Goal: Information Seeking & Learning: Learn about a topic

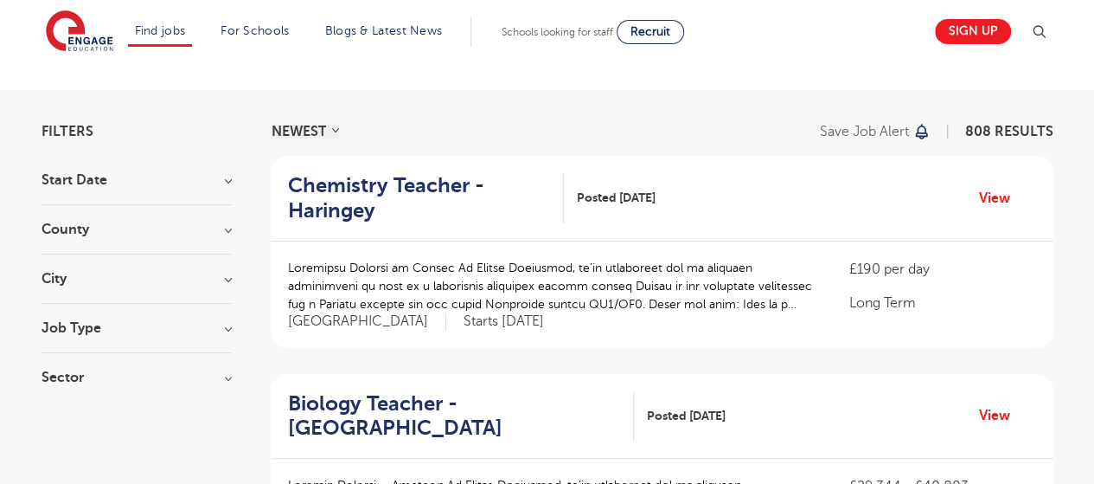
scroll to position [74, 0]
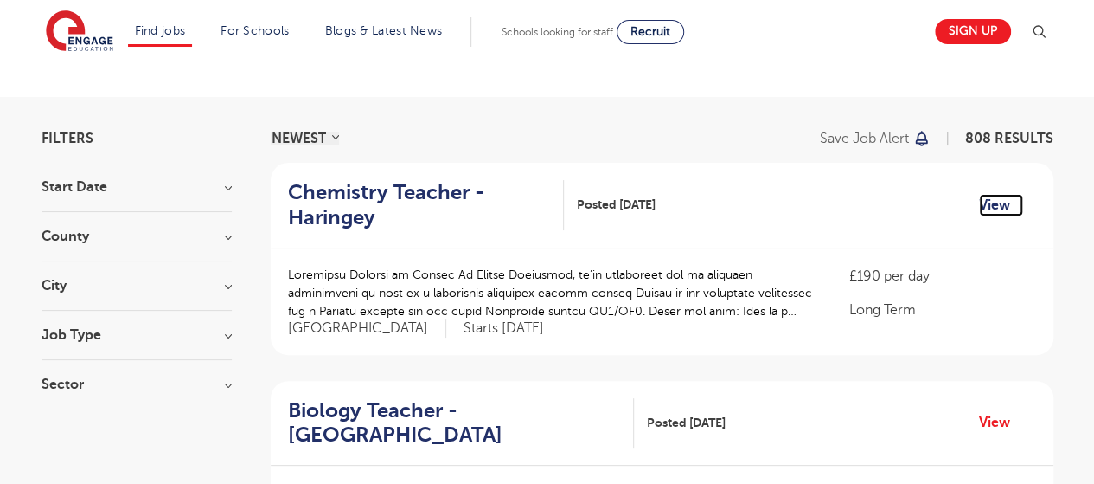
click at [995, 196] on link "View" at bounding box center [1001, 205] width 44 height 22
click at [140, 344] on div "Job Type Long Term 49 Daily Supply 22 SEND 21 Support Services 1" at bounding box center [137, 344] width 190 height 32
click at [226, 379] on h3 "Sector" at bounding box center [137, 384] width 190 height 14
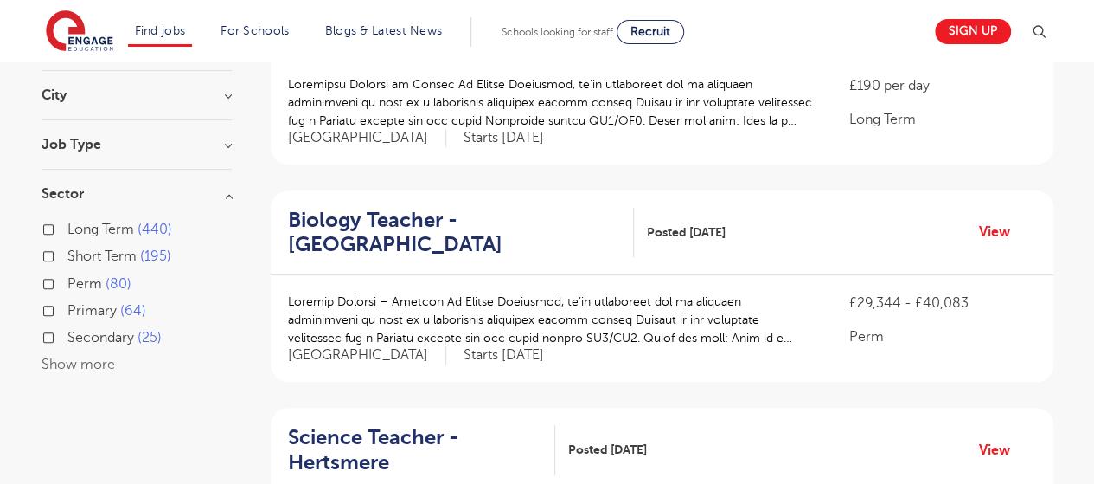
scroll to position [258, 0]
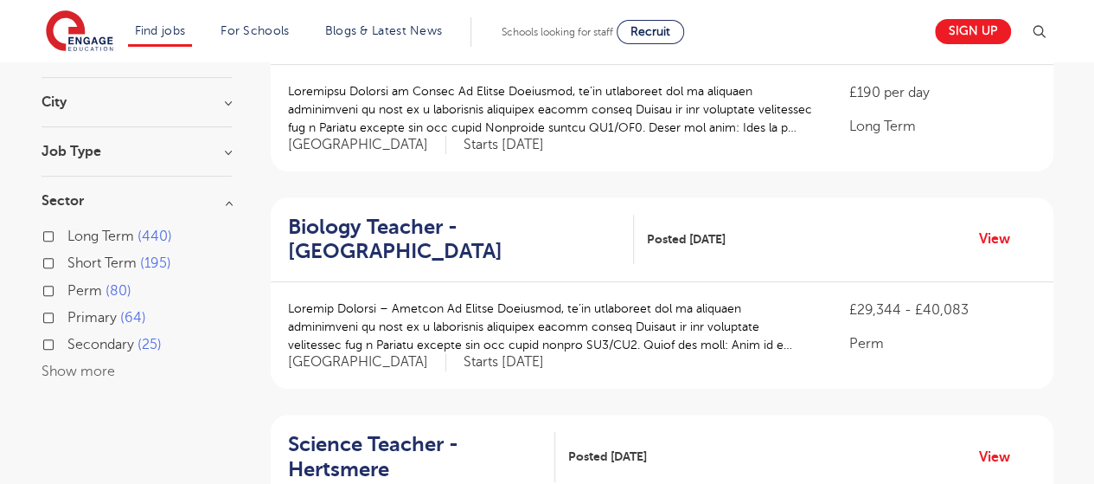
click at [224, 146] on h3 "Job Type" at bounding box center [137, 151] width 190 height 14
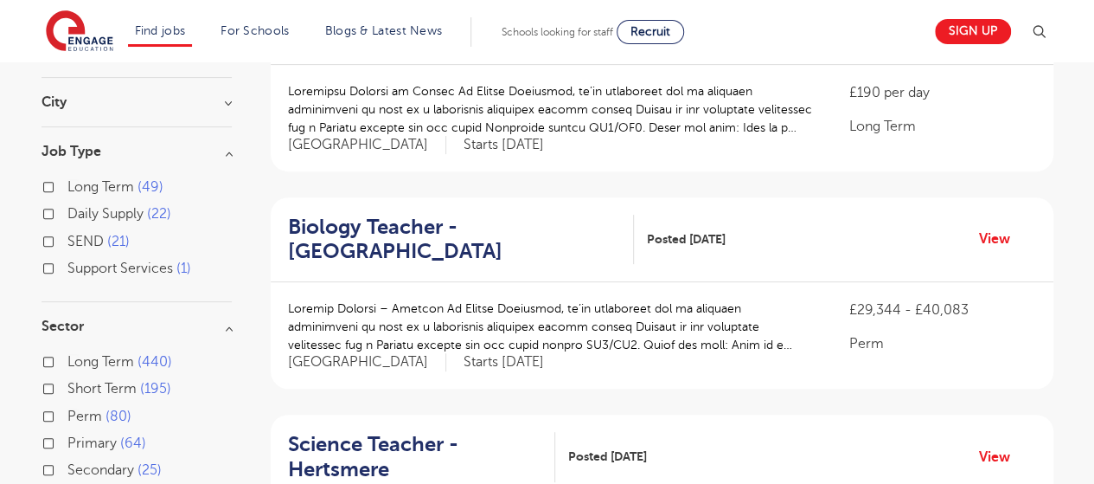
click at [54, 260] on div "Support Services 1" at bounding box center [137, 270] width 190 height 27
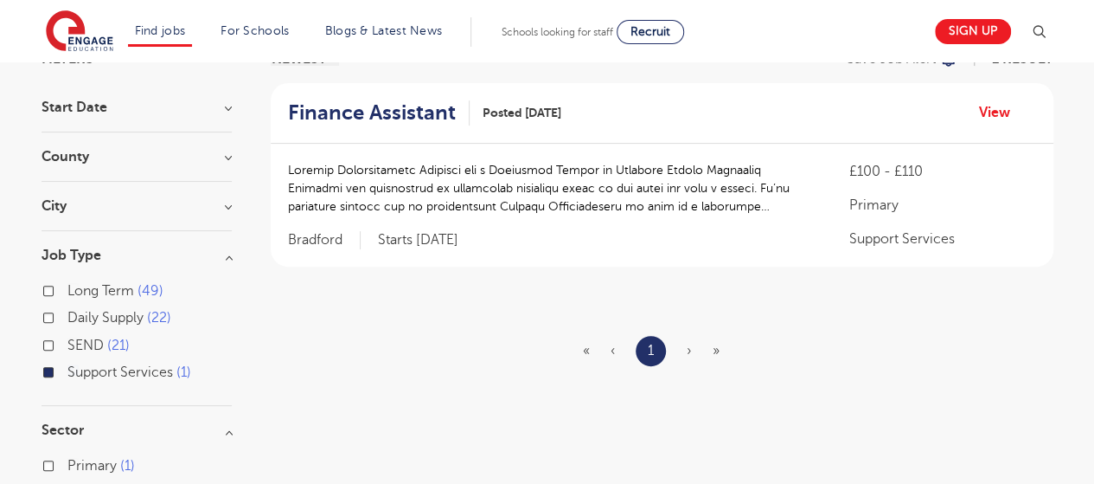
scroll to position [156, 0]
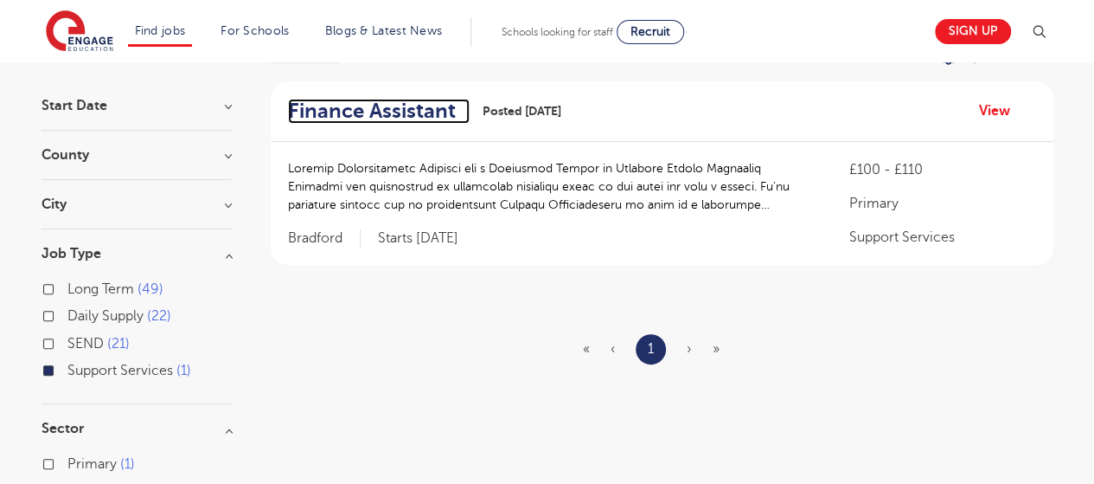
click at [424, 113] on h2 "Finance Assistant" at bounding box center [372, 111] width 168 height 25
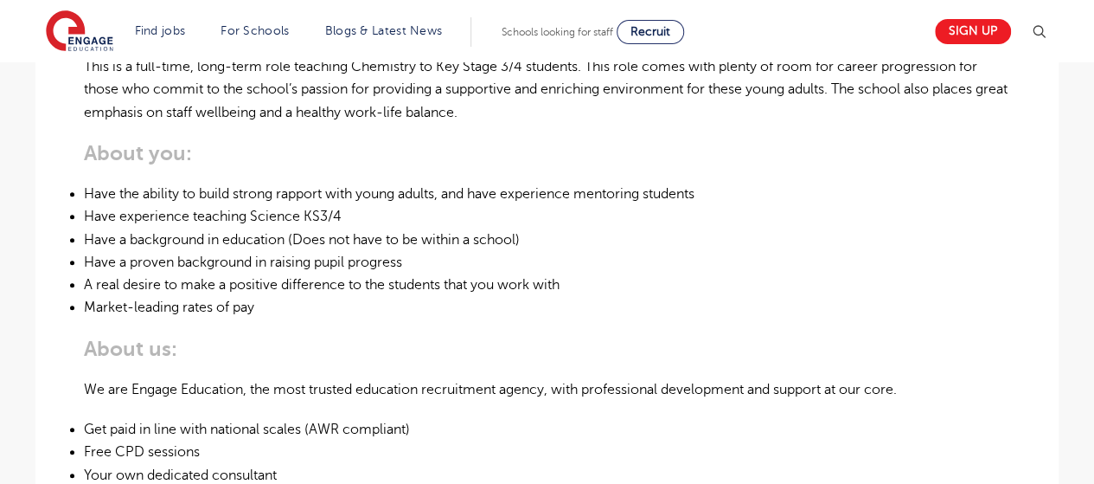
scroll to position [655, 0]
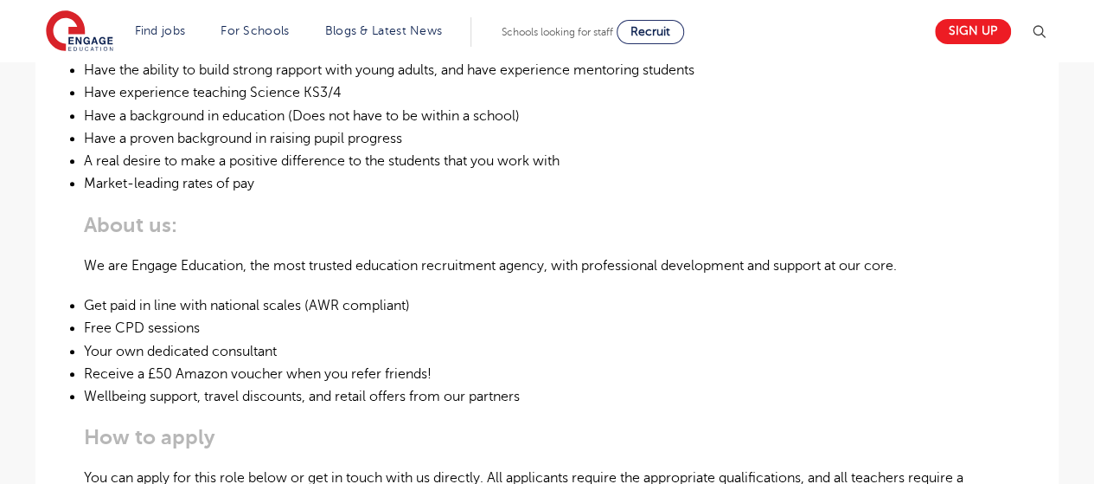
click at [1086, 250] on html "Find jobs All vacancies We have one of the UK's largest database. and with hund…" at bounding box center [547, 420] width 1094 height 2381
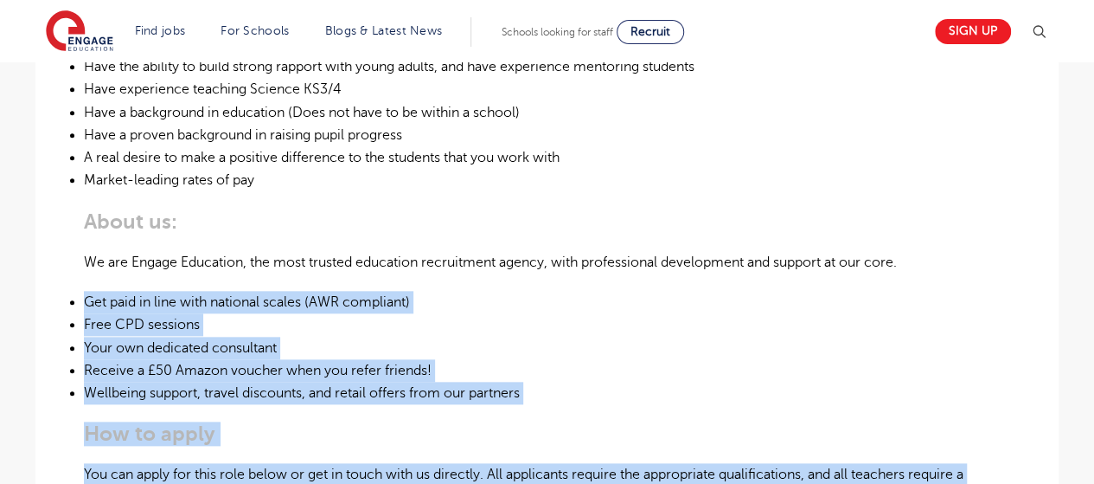
scroll to position [963, 0]
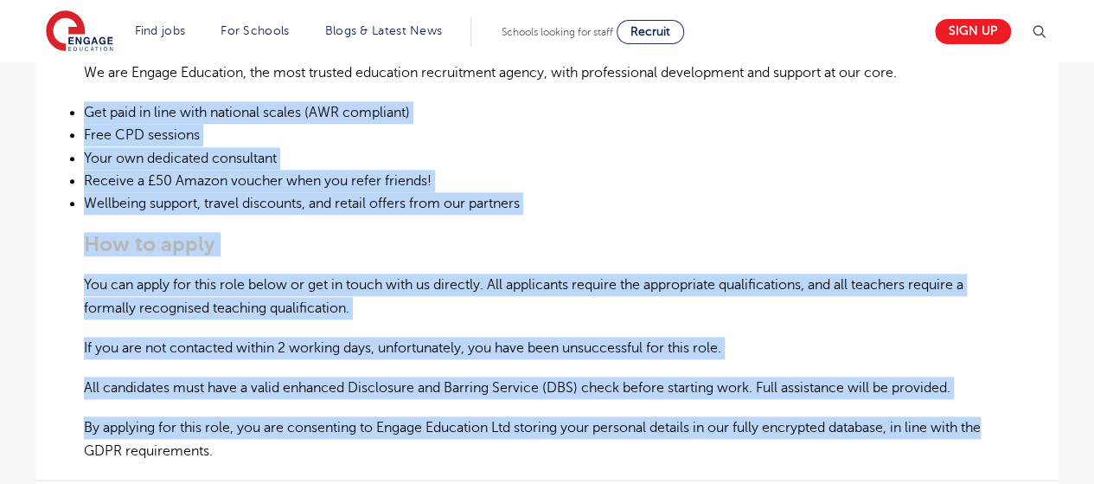
drag, startPoint x: 1087, startPoint y: 250, endPoint x: 1058, endPoint y: 423, distance: 175.5
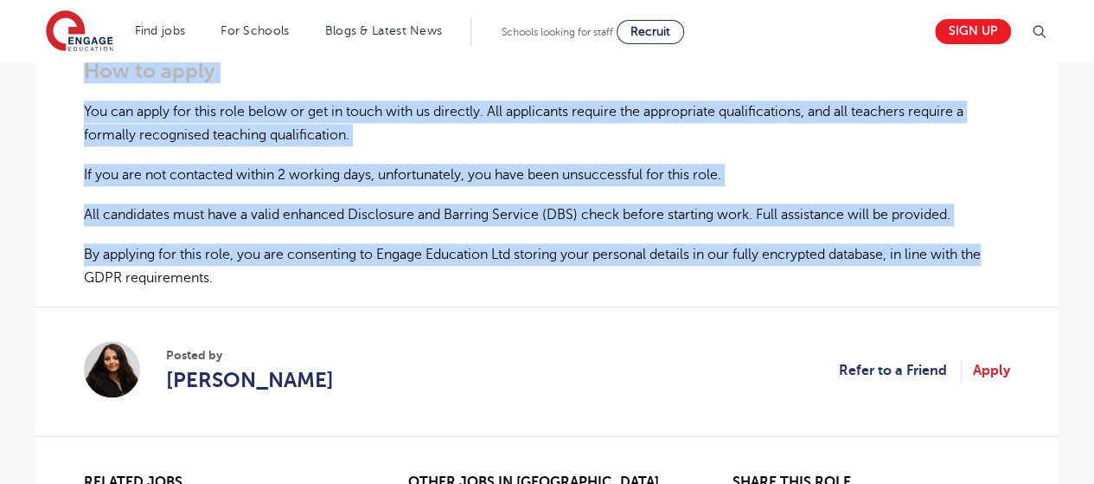
scroll to position [1130, 0]
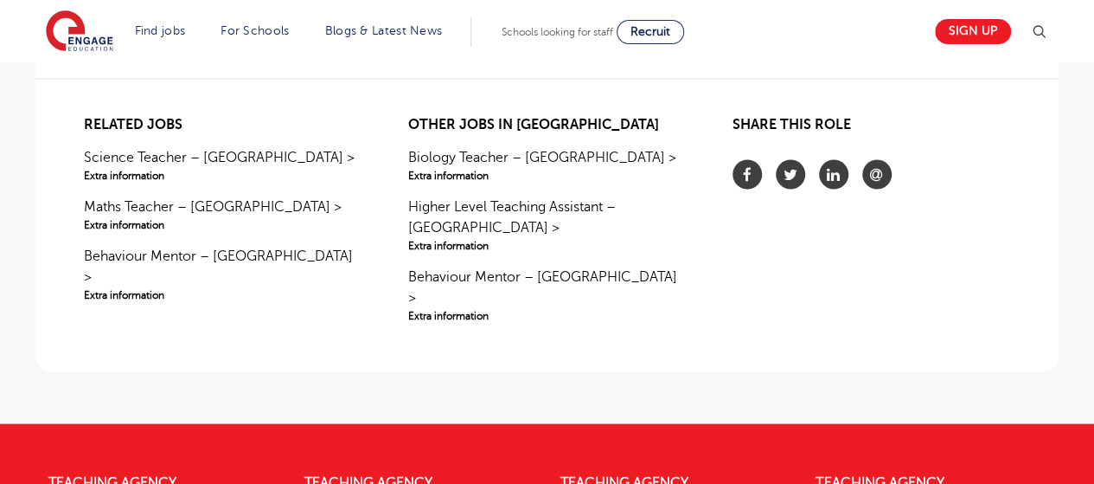
scroll to position [1487, 0]
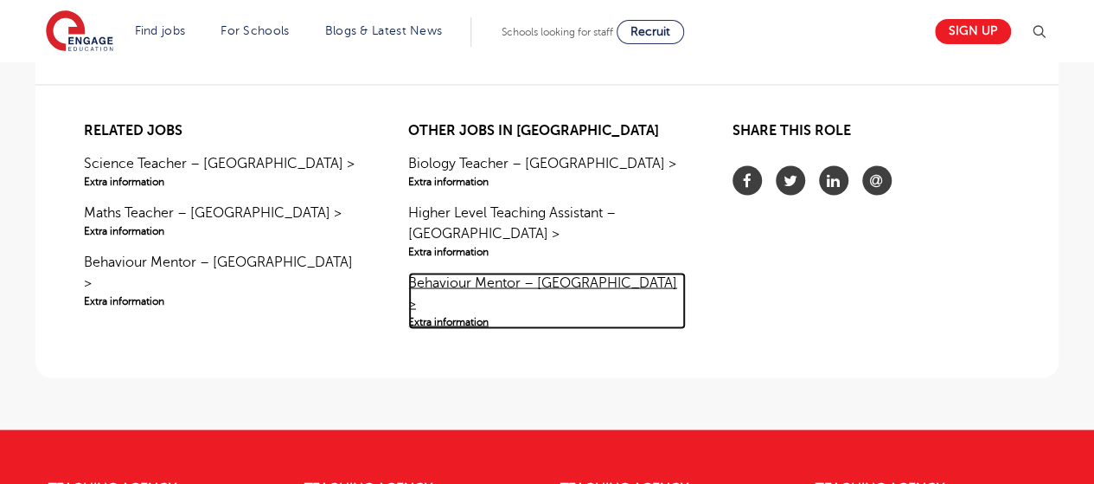
click at [435, 279] on link "Behaviour Mentor – Sutton > Extra information" at bounding box center [547, 300] width 278 height 57
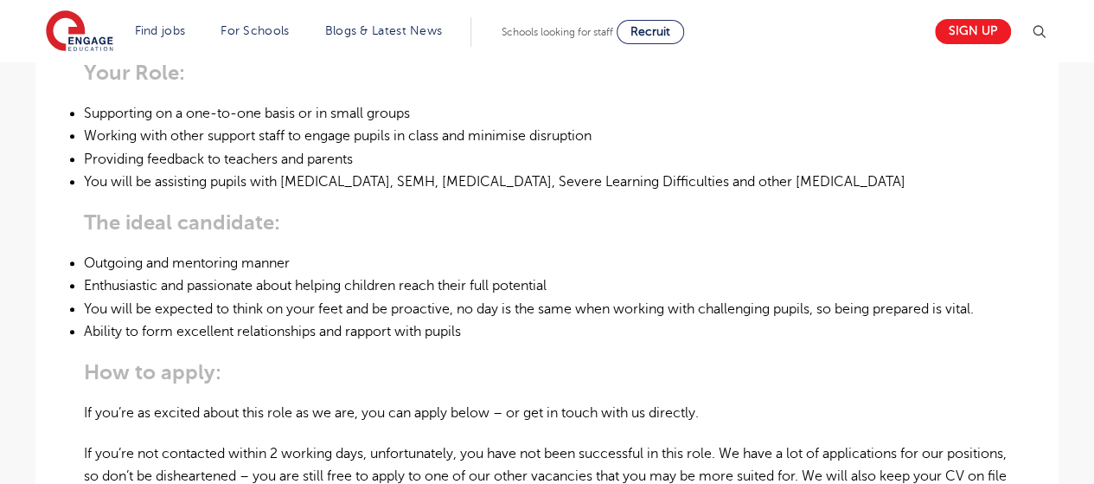
scroll to position [747, 0]
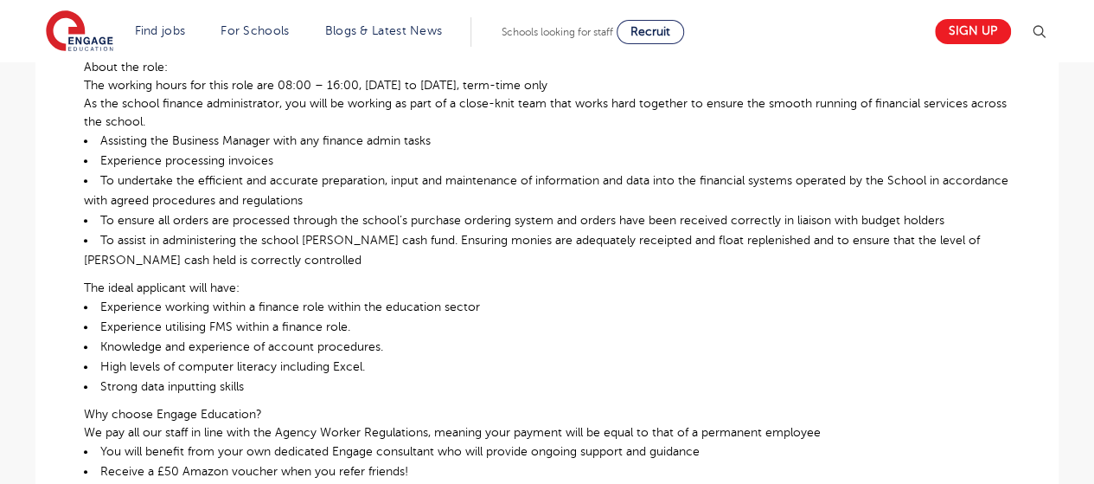
scroll to position [561, 0]
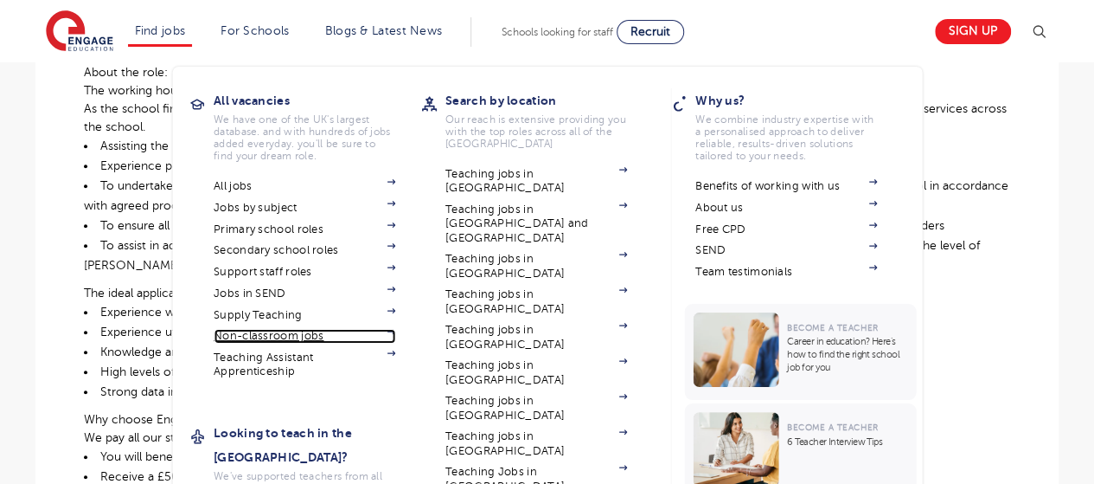
click at [320, 330] on link "Non-classroom jobs" at bounding box center [305, 336] width 182 height 14
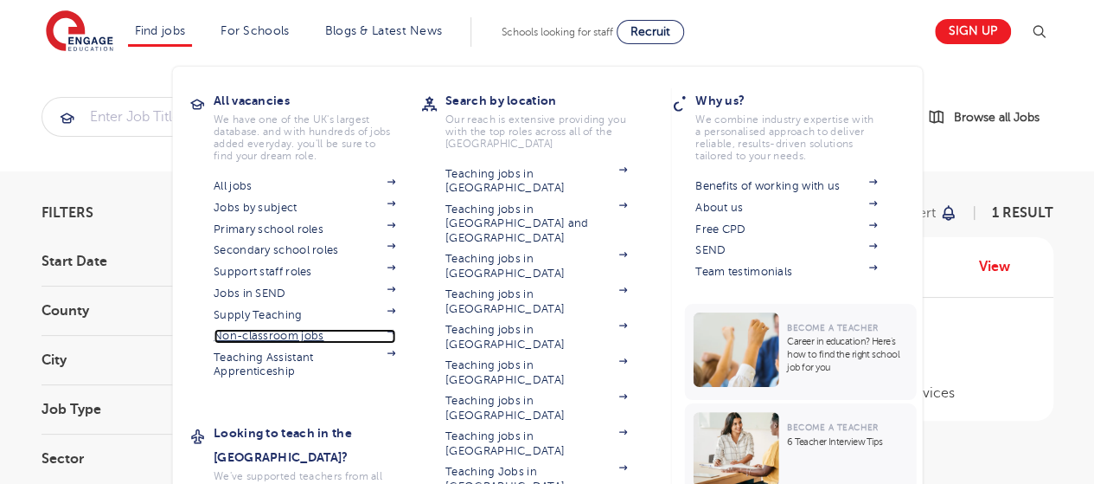
click at [395, 331] on img at bounding box center [391, 331] width 9 height 5
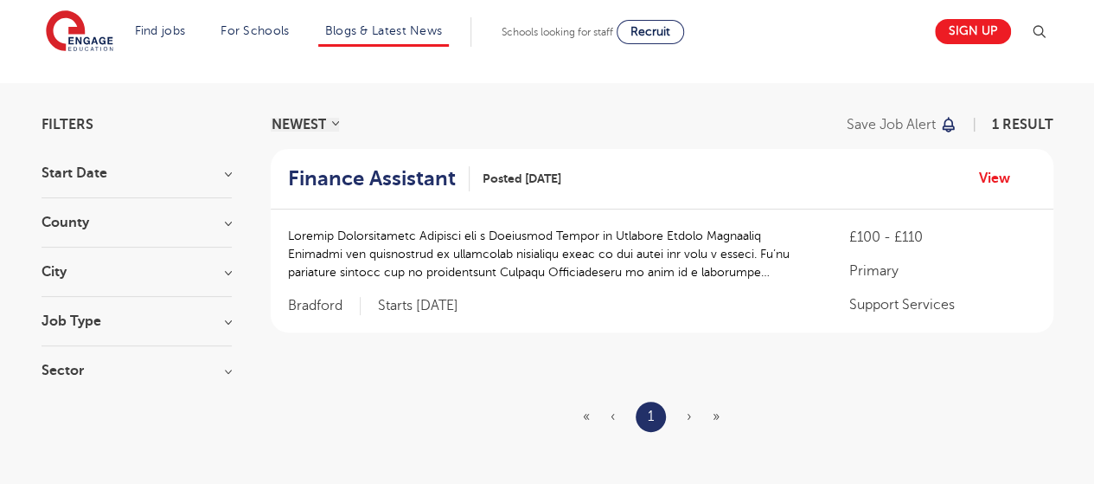
scroll to position [88, 0]
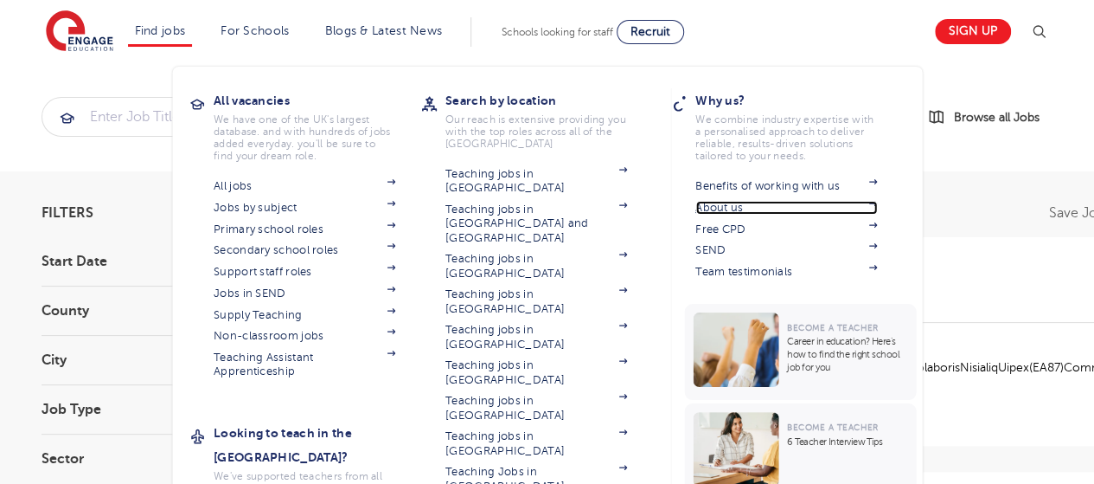
click at [737, 210] on link "About us" at bounding box center [787, 208] width 182 height 14
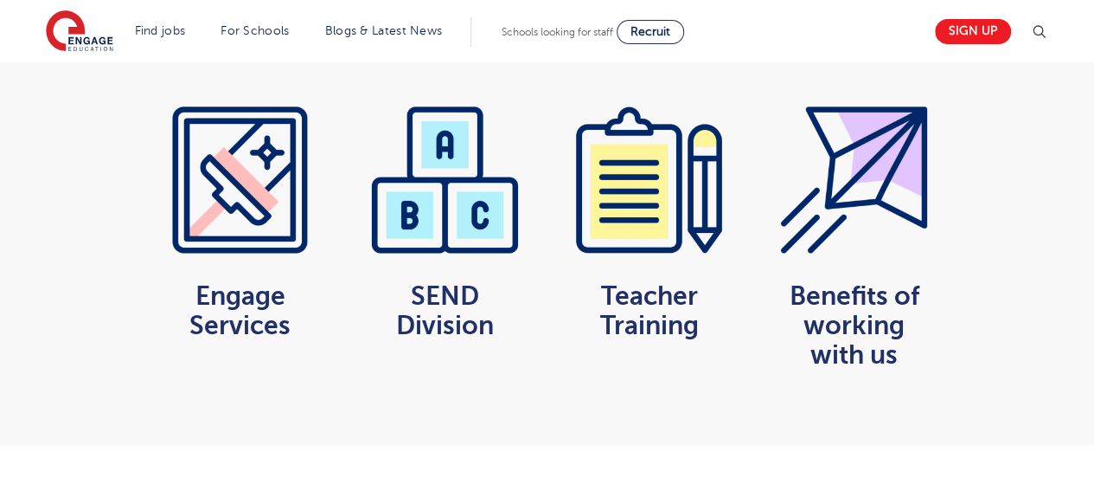
scroll to position [1431, 0]
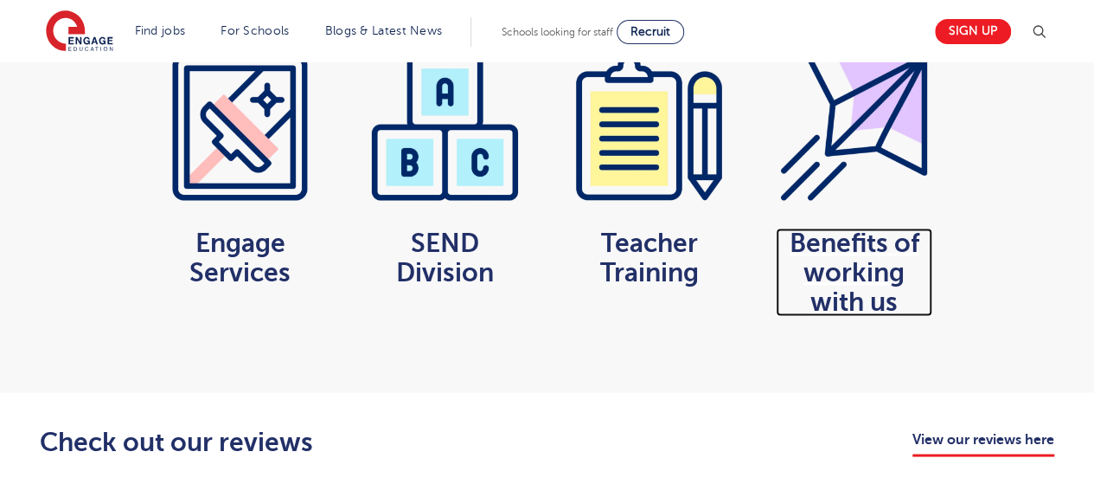
click at [852, 228] on h2 "Benefits of working with us" at bounding box center [854, 272] width 157 height 88
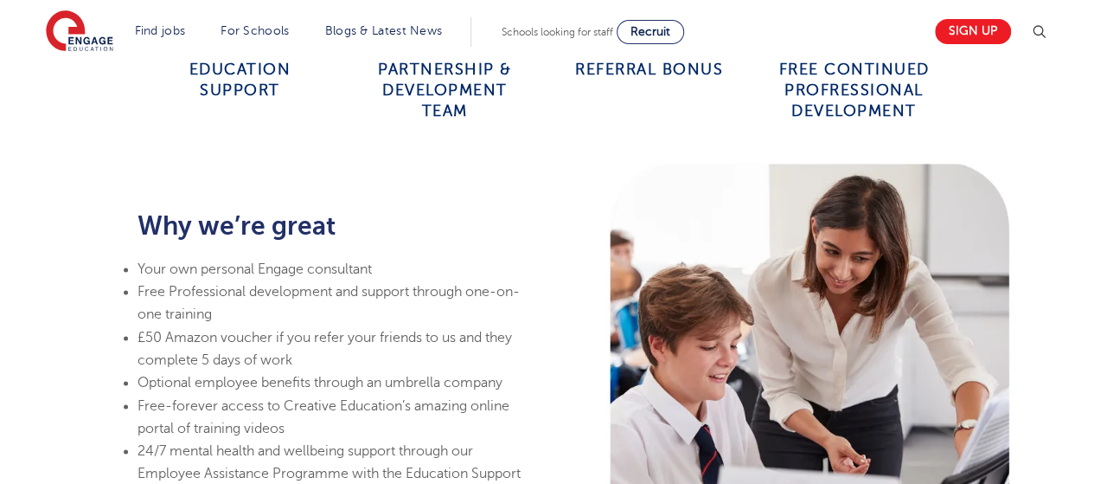
scroll to position [1032, 0]
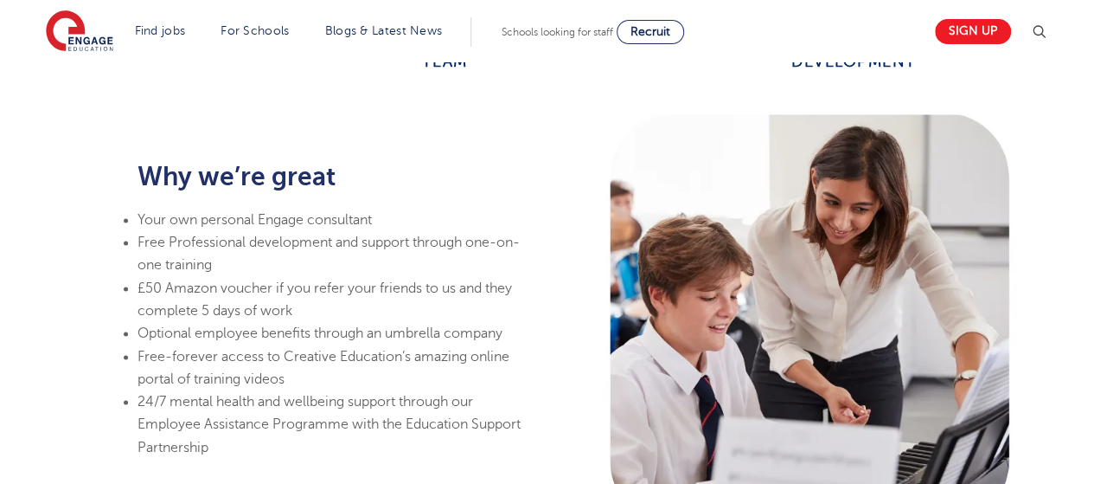
drag, startPoint x: 1106, startPoint y: 81, endPoint x: 1106, endPoint y: 155, distance: 73.5
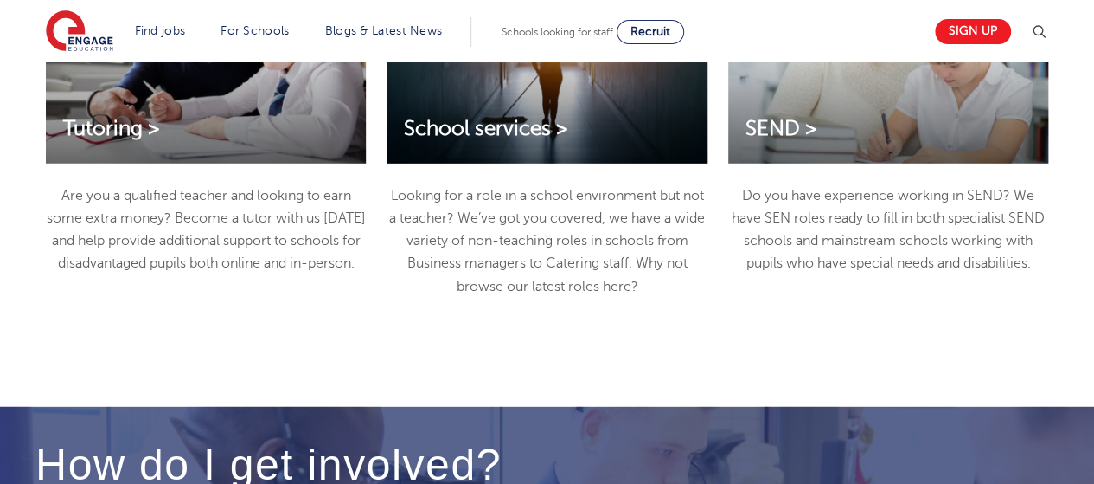
scroll to position [2318, 0]
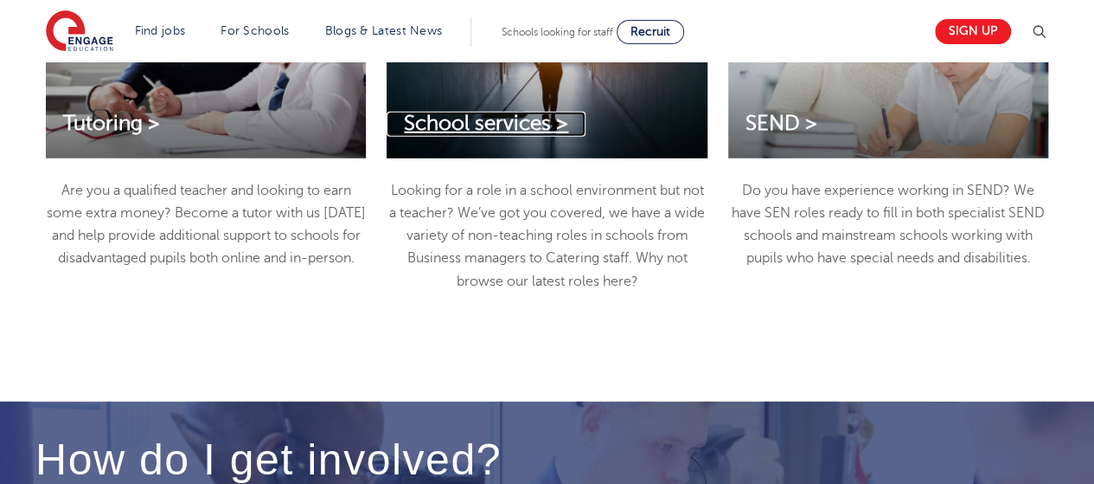
click at [538, 127] on span "School services >" at bounding box center [486, 123] width 164 height 23
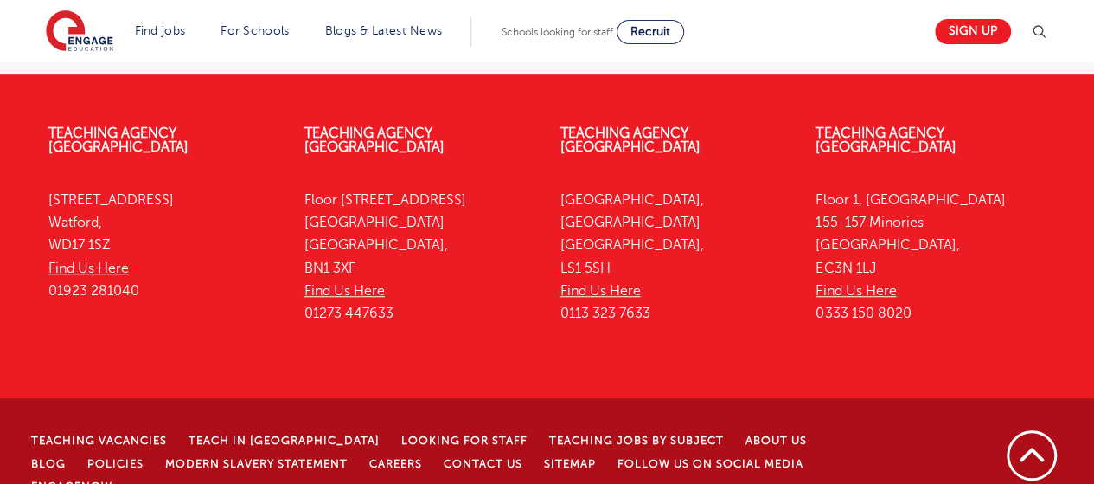
scroll to position [566, 0]
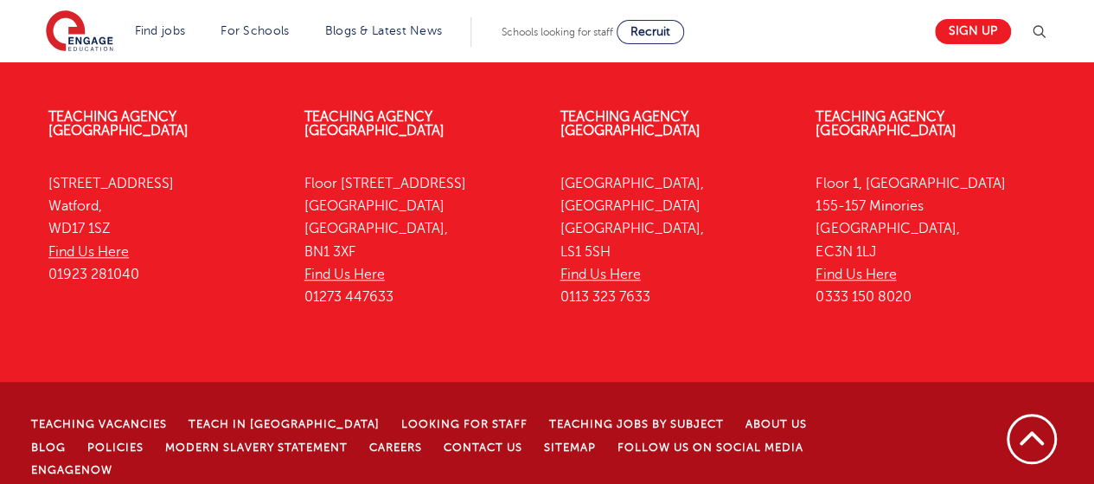
click at [746, 418] on link "About Us" at bounding box center [776, 424] width 61 height 12
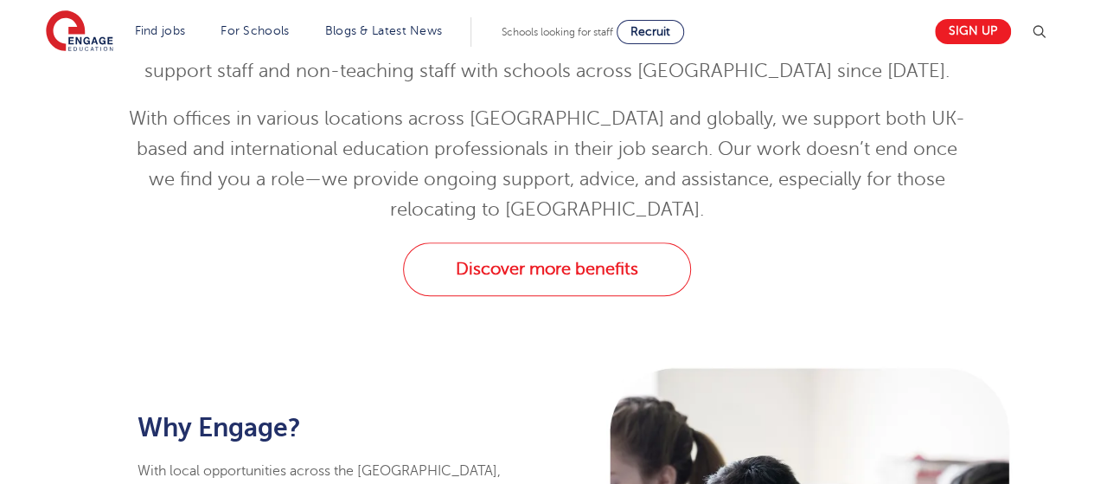
scroll to position [512, 0]
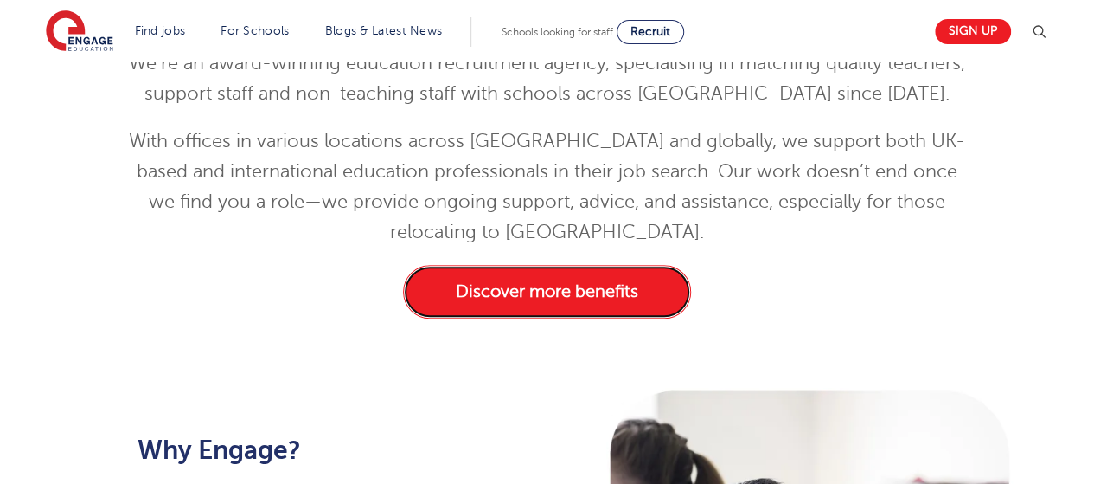
click at [531, 279] on link "Discover more benefits" at bounding box center [547, 292] width 288 height 54
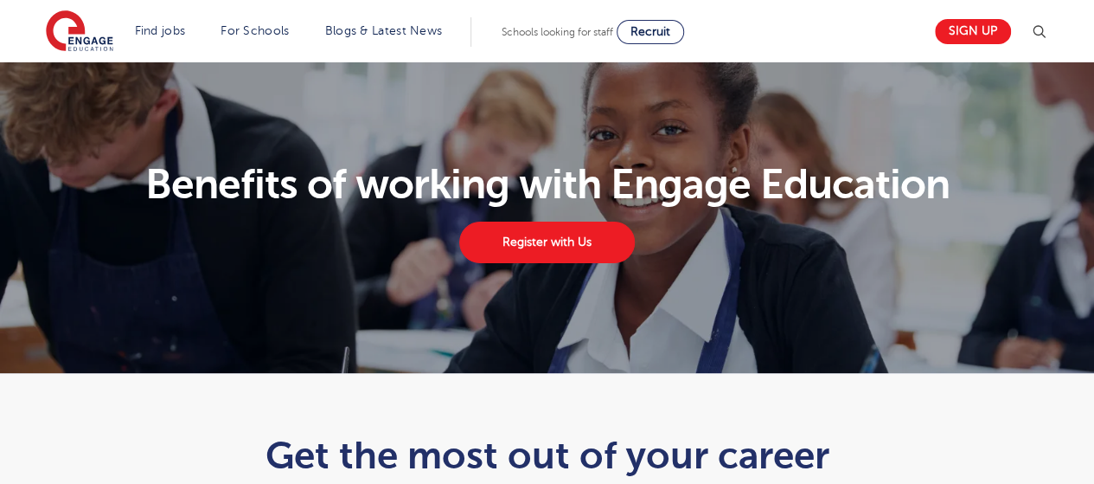
click at [1094, 118] on section "Benefits of working with Engage Education Register with Us" at bounding box center [547, 217] width 1094 height 311
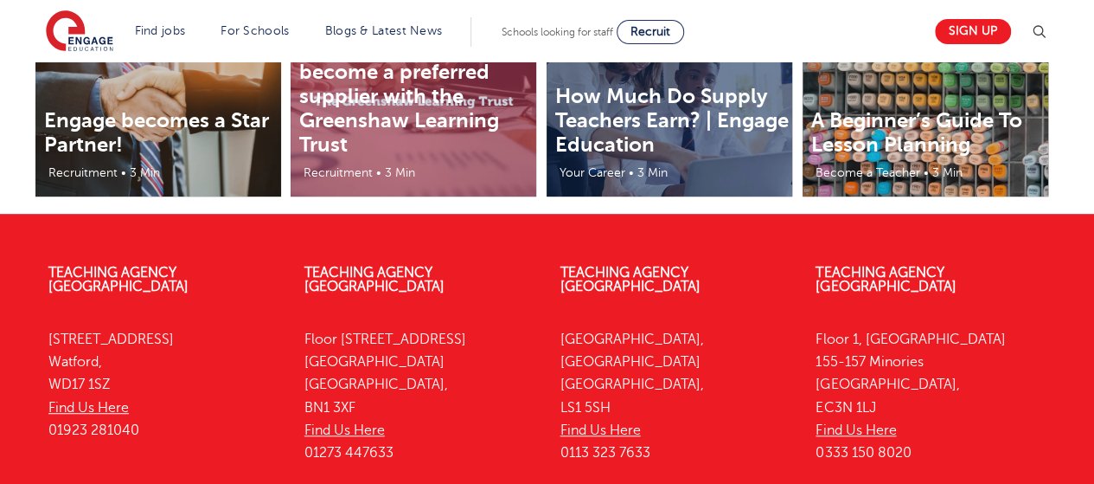
scroll to position [3776, 0]
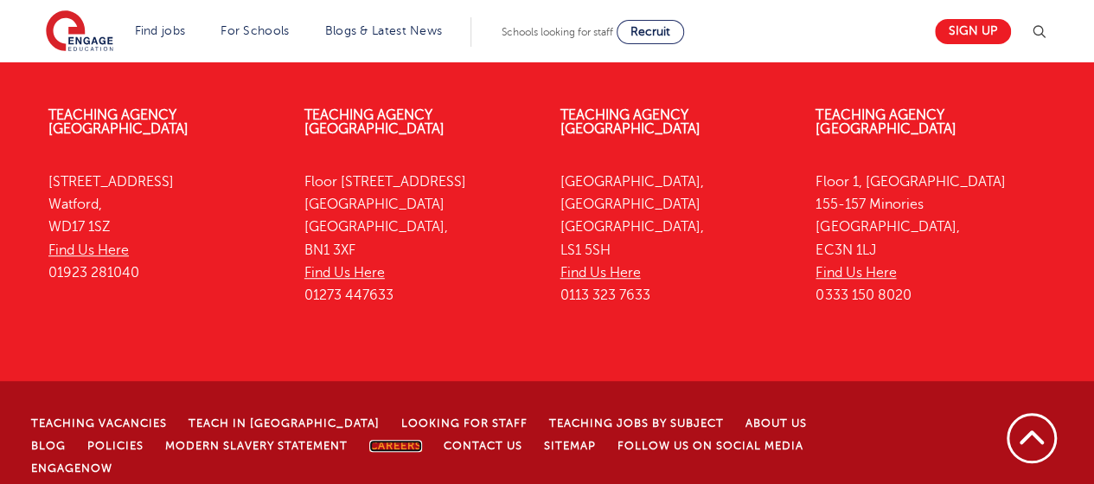
click at [369, 439] on link "Careers" at bounding box center [395, 445] width 53 height 12
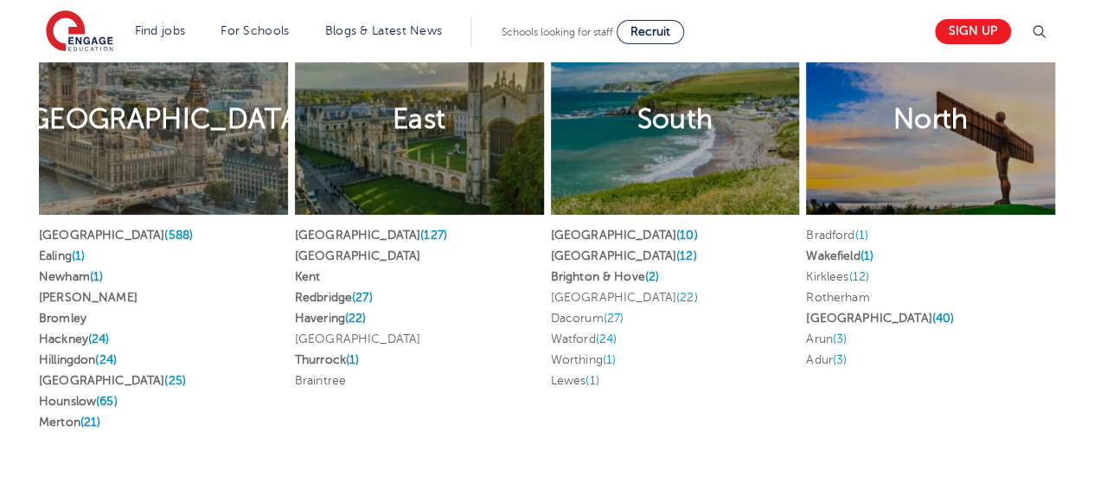
scroll to position [3393, 0]
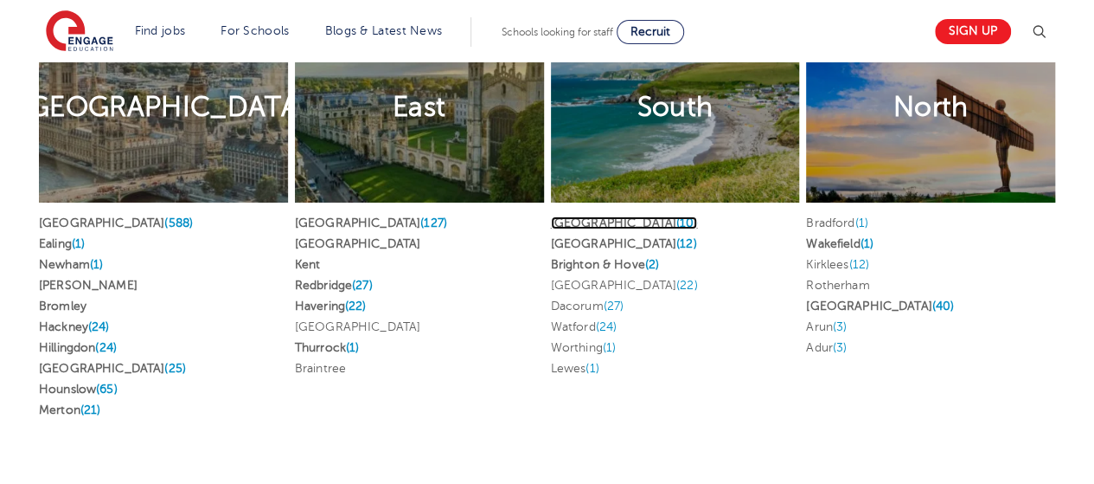
click at [593, 217] on link "[GEOGRAPHIC_DATA] (10)" at bounding box center [624, 222] width 147 height 13
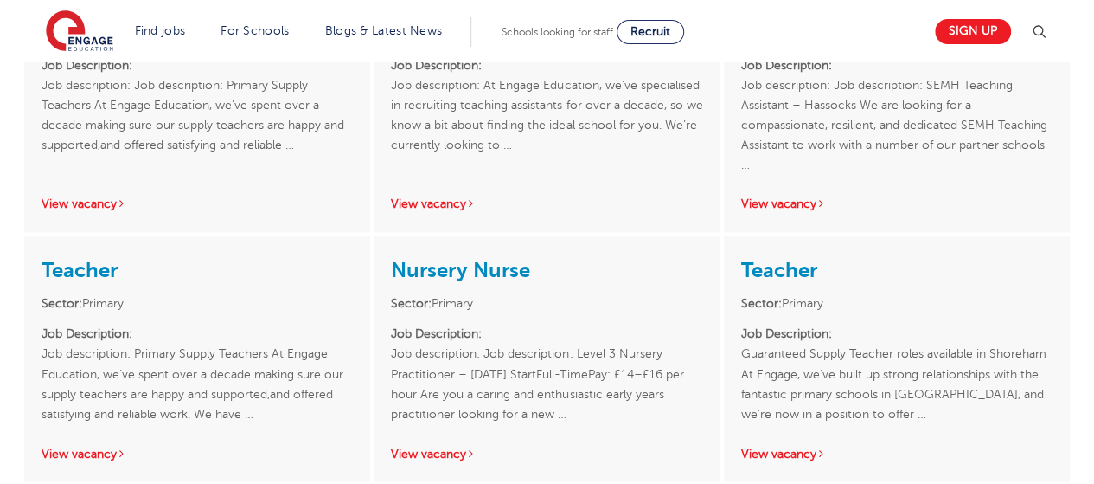
scroll to position [1278, 0]
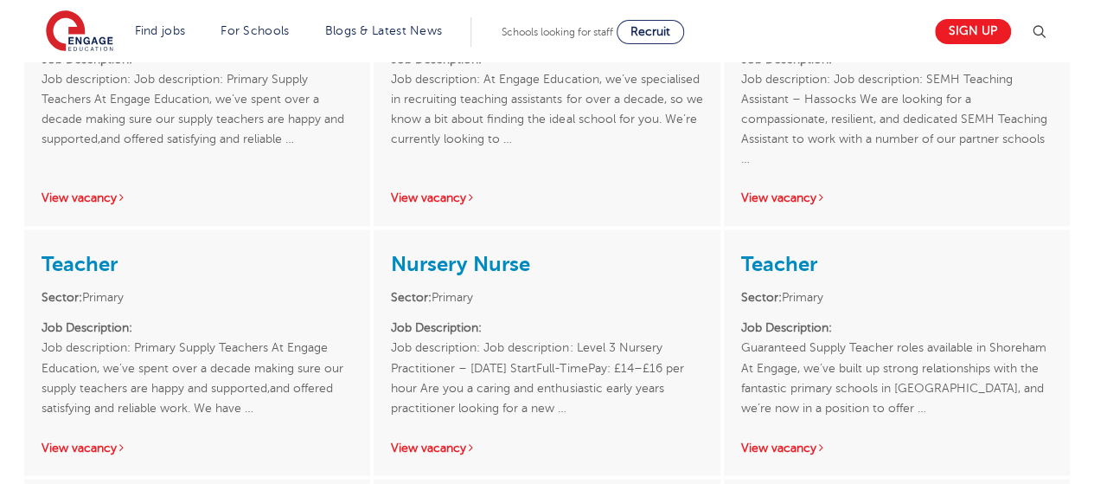
click at [467, 252] on link "Nursery Nurse" at bounding box center [460, 264] width 139 height 24
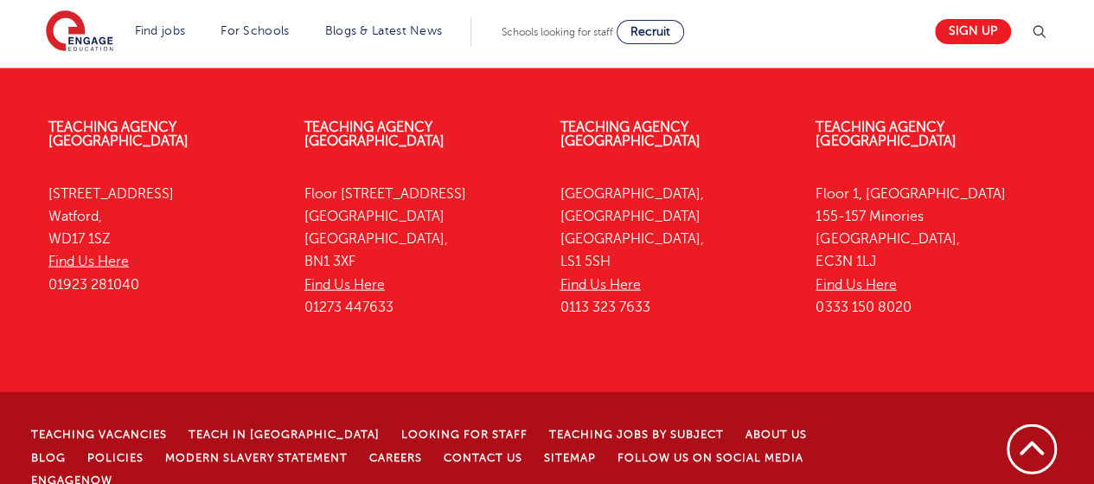
scroll to position [1817, 0]
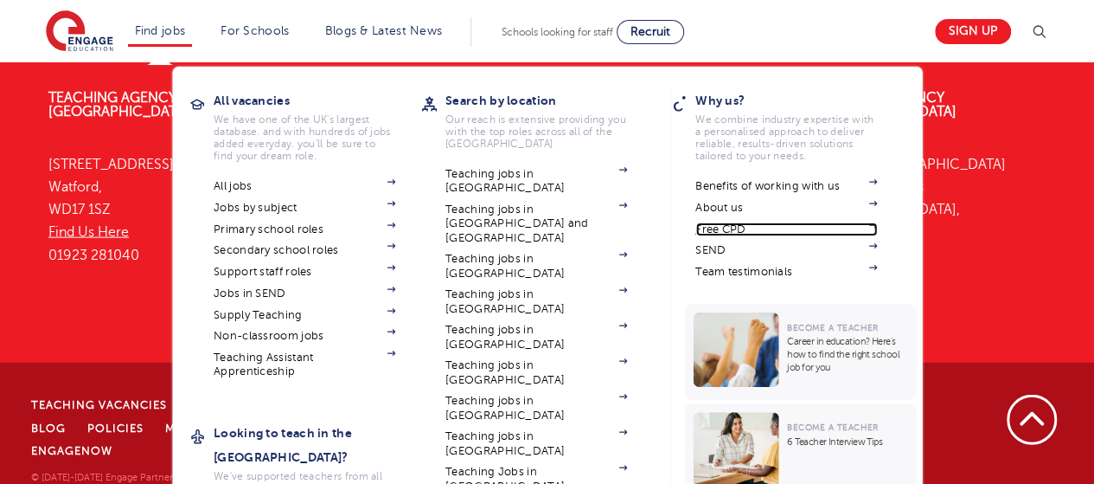
click at [732, 222] on link "Free CPD" at bounding box center [787, 229] width 182 height 14
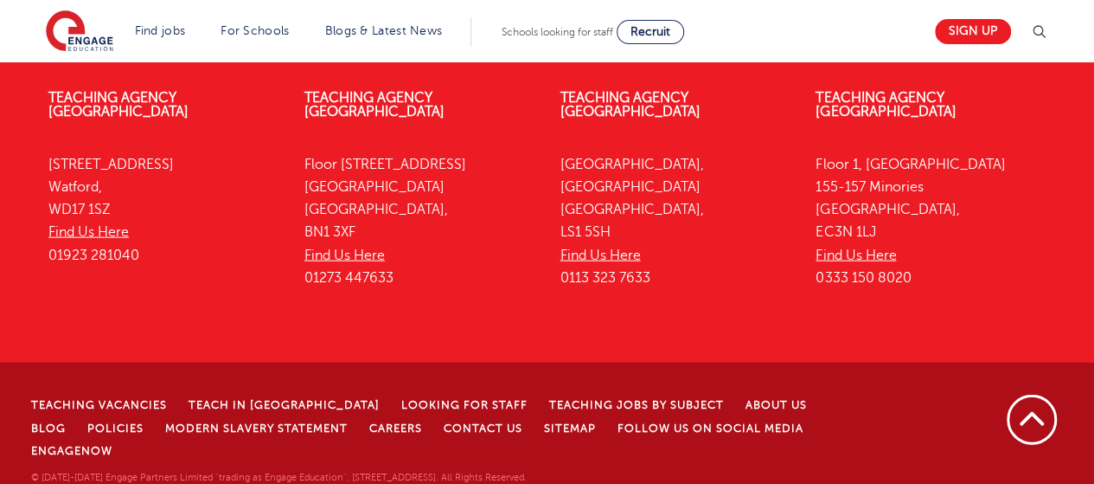
click at [369, 423] on li "Careers" at bounding box center [406, 427] width 74 height 22
click at [369, 430] on link "Careers" at bounding box center [395, 428] width 53 height 12
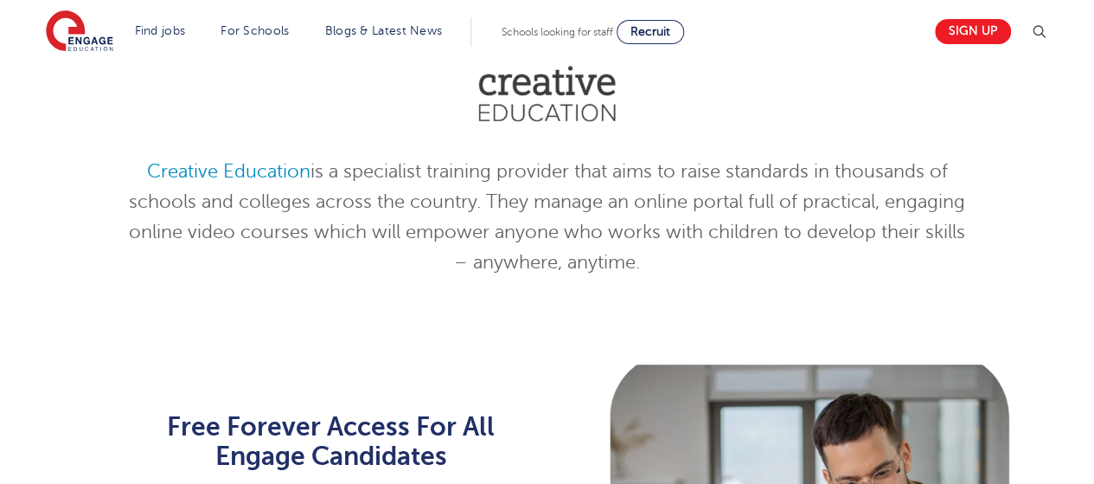
scroll to position [534, 0]
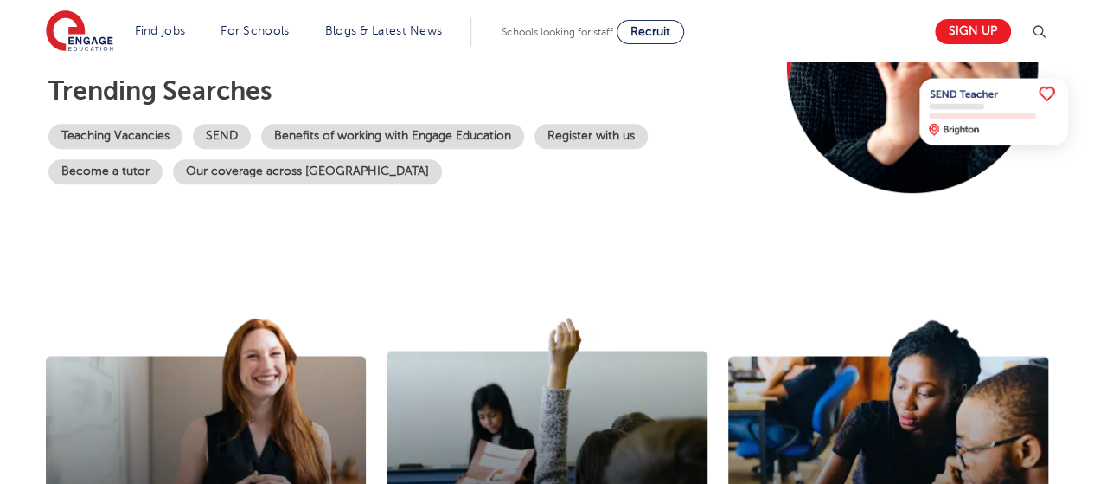
scroll to position [305, 0]
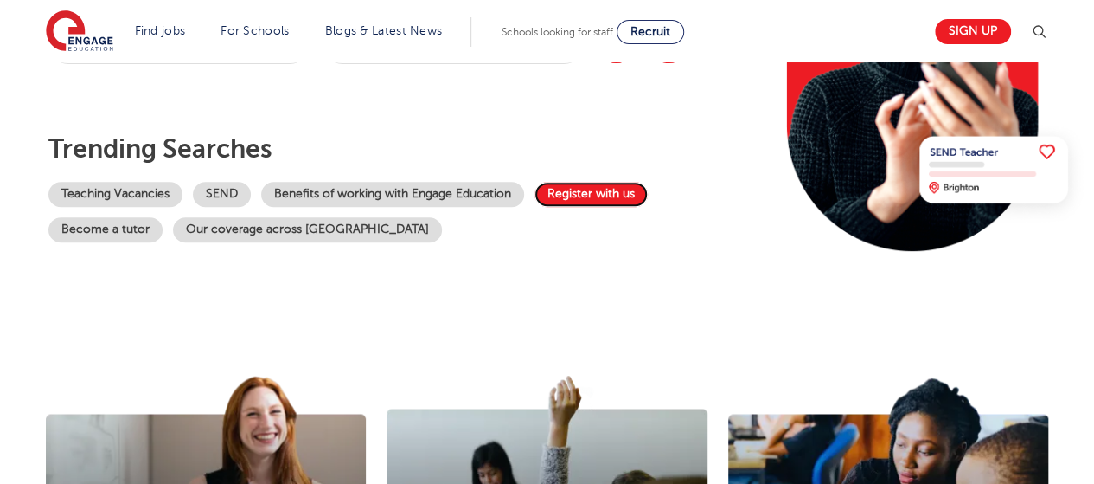
click at [561, 191] on link "Register with us" at bounding box center [591, 194] width 113 height 25
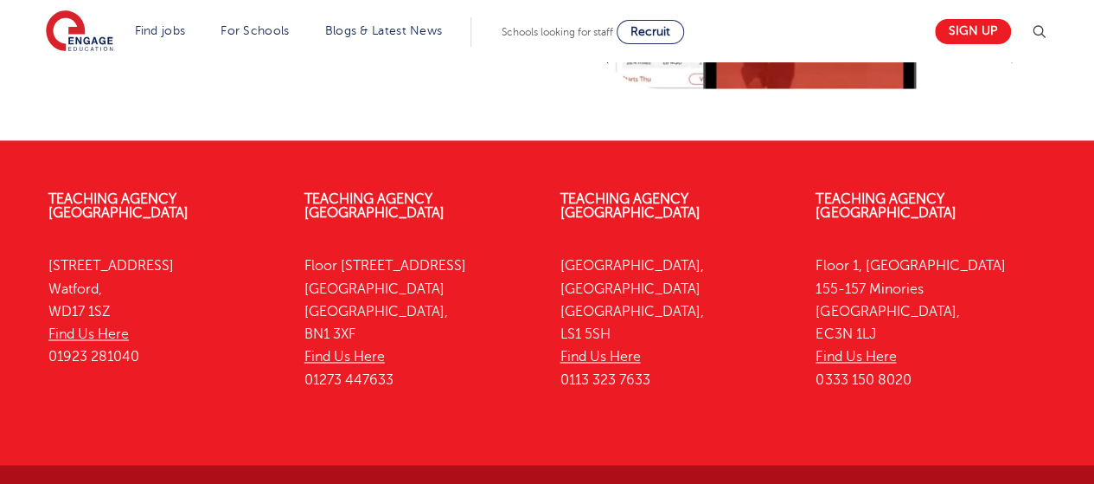
scroll to position [348, 0]
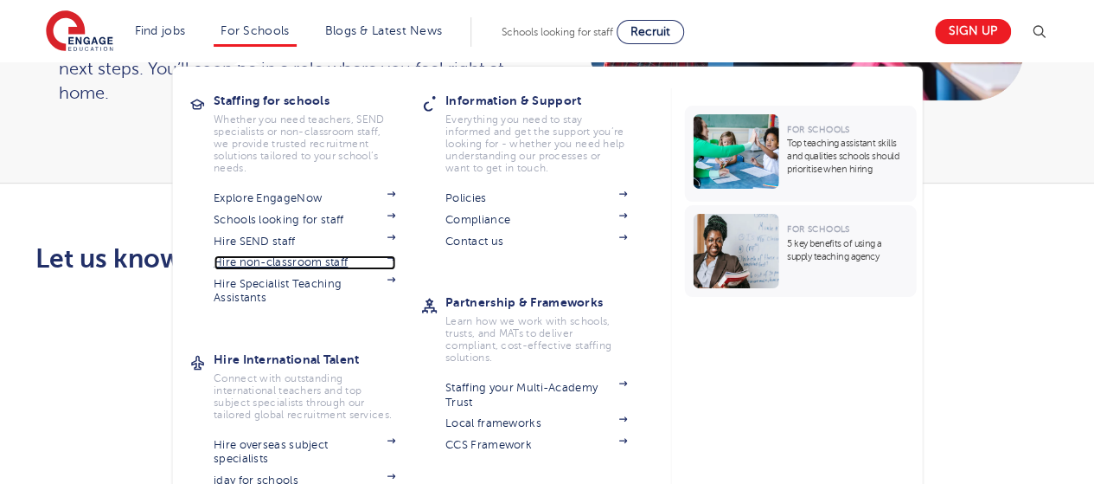
click at [311, 260] on link "Hire non-classroom staff" at bounding box center [305, 262] width 182 height 14
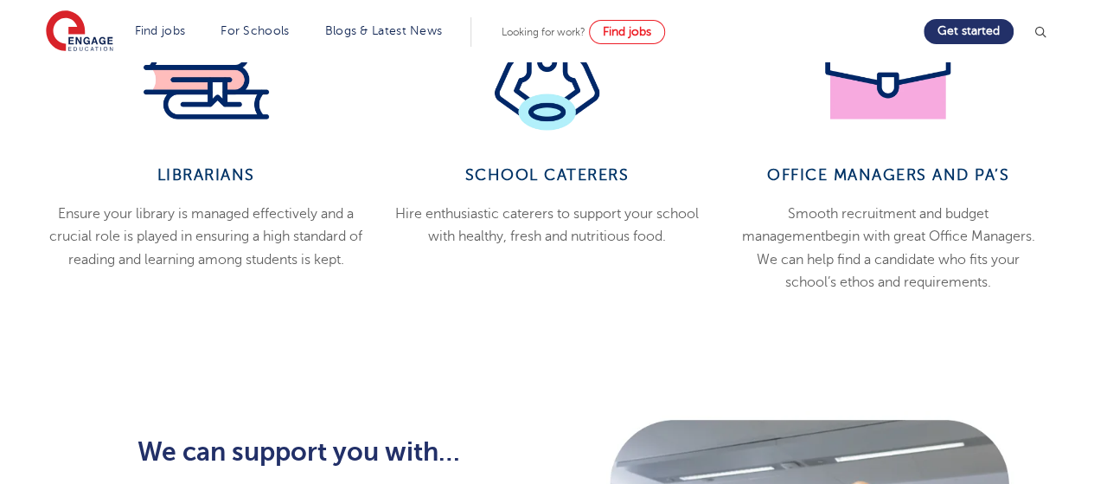
scroll to position [1237, 0]
